Goal: Task Accomplishment & Management: Use online tool/utility

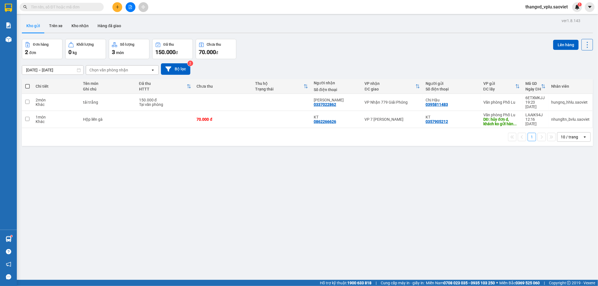
click at [54, 25] on button "Trên xe" at bounding box center [56, 25] width 22 height 13
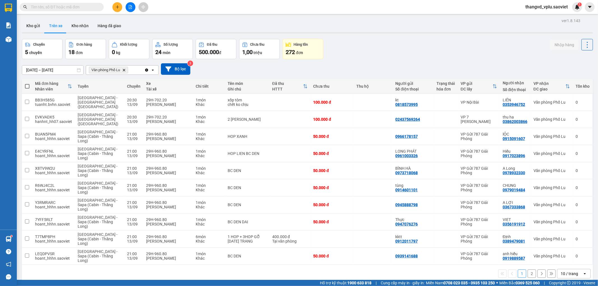
click at [529, 270] on button "2" at bounding box center [532, 274] width 8 height 8
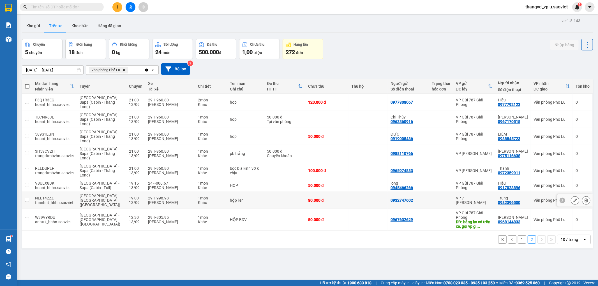
click at [234, 201] on td "hộp lien" at bounding box center [245, 200] width 37 height 17
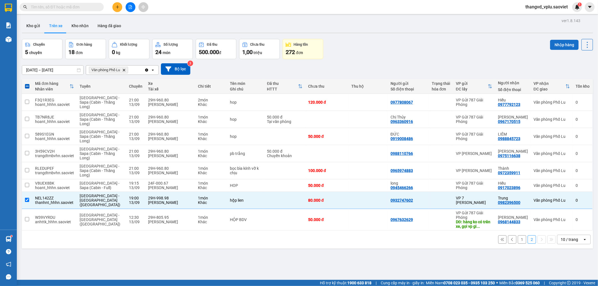
click at [550, 43] on button "Nhập hàng" at bounding box center [564, 45] width 29 height 10
checkbox input "false"
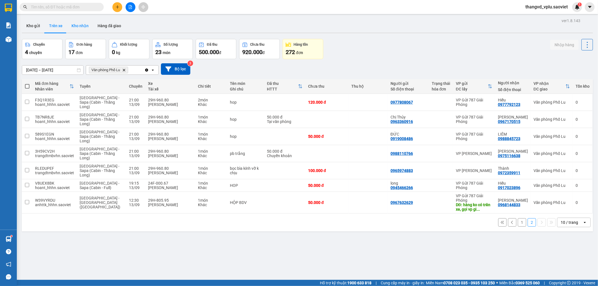
click at [79, 30] on button "Kho nhận" at bounding box center [80, 25] width 26 height 13
type input "[DATE] – [DATE]"
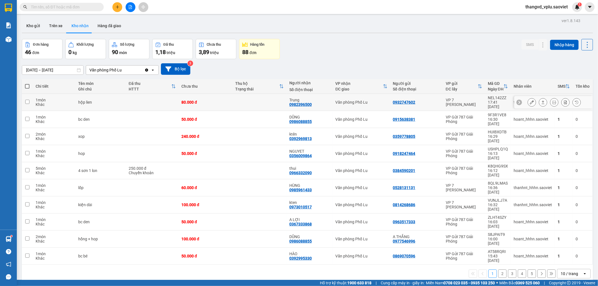
click at [150, 102] on td at bounding box center [152, 102] width 53 height 17
checkbox input "true"
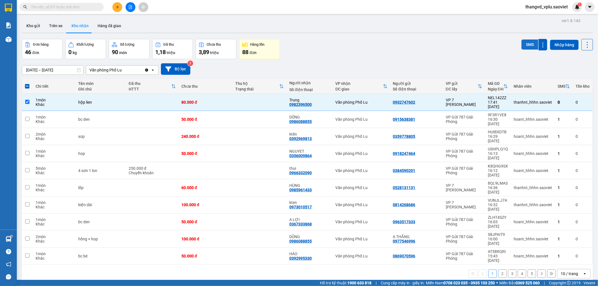
click at [523, 46] on button "SMS" at bounding box center [530, 45] width 17 height 10
click at [56, 26] on button "Trên xe" at bounding box center [56, 25] width 22 height 13
type input "[DATE] – [DATE]"
